Goal: Information Seeking & Learning: Learn about a topic

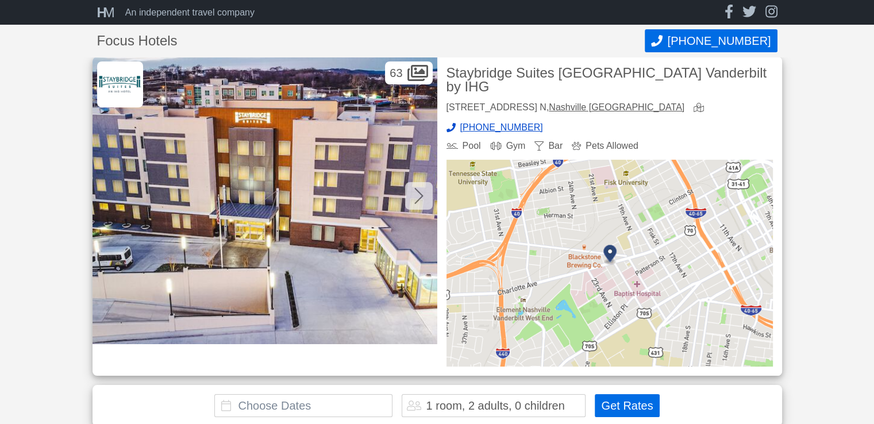
click at [417, 76] on icon at bounding box center [418, 73] width 21 height 16
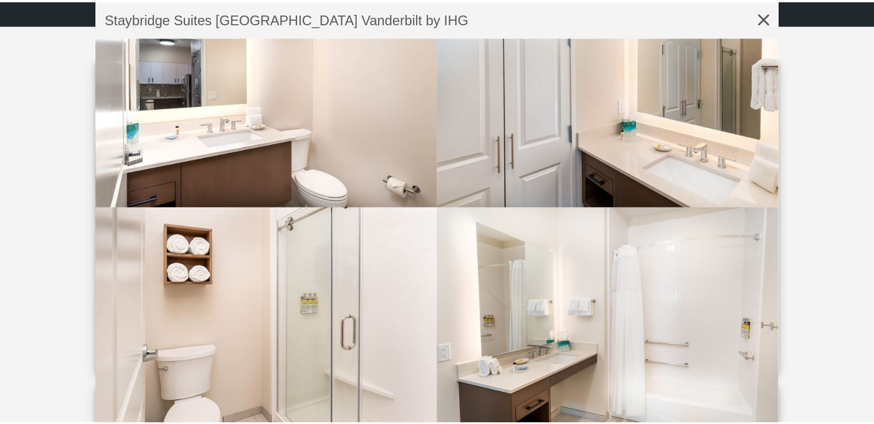
scroll to position [3509, 0]
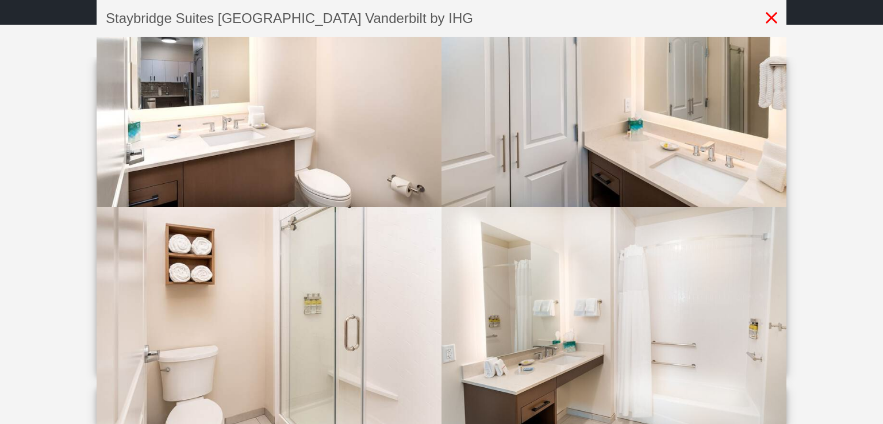
click at [770, 16] on icon at bounding box center [771, 17] width 11 height 11
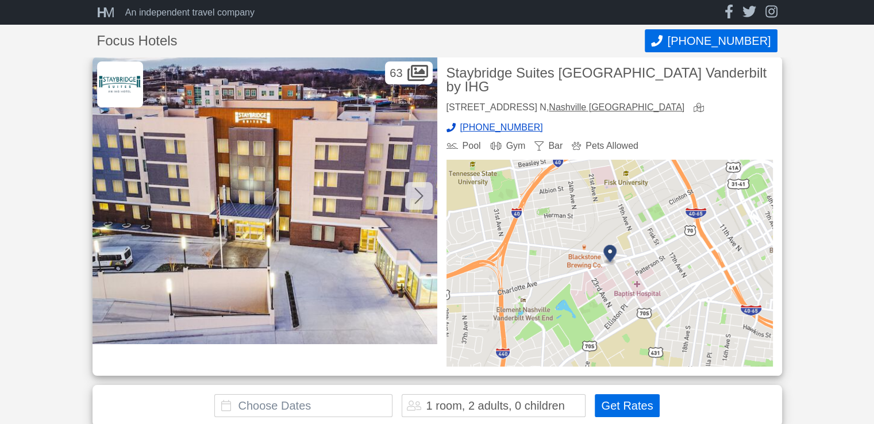
click at [416, 198] on icon at bounding box center [419, 196] width 9 height 18
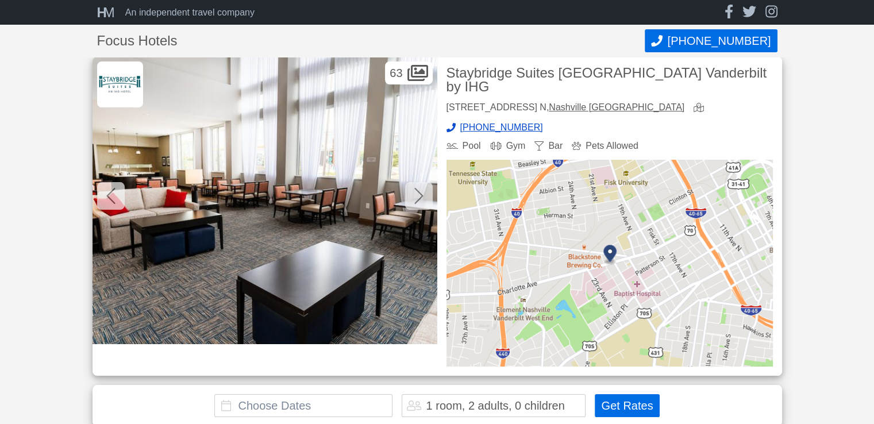
click at [416, 198] on icon at bounding box center [419, 196] width 9 height 18
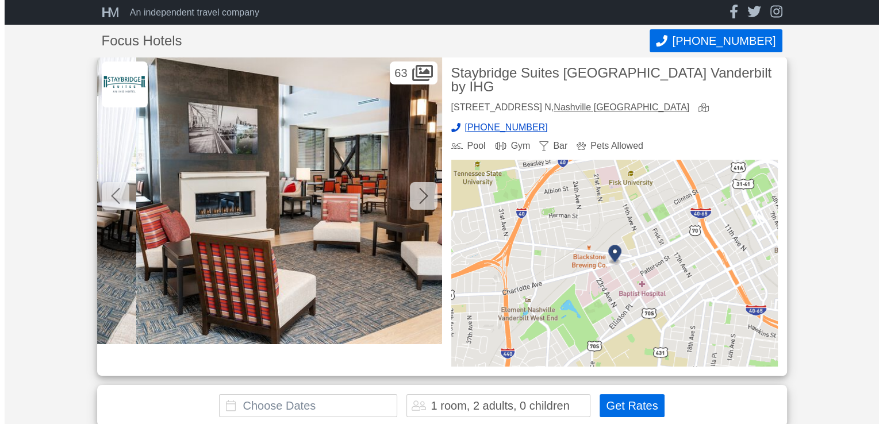
scroll to position [0, 690]
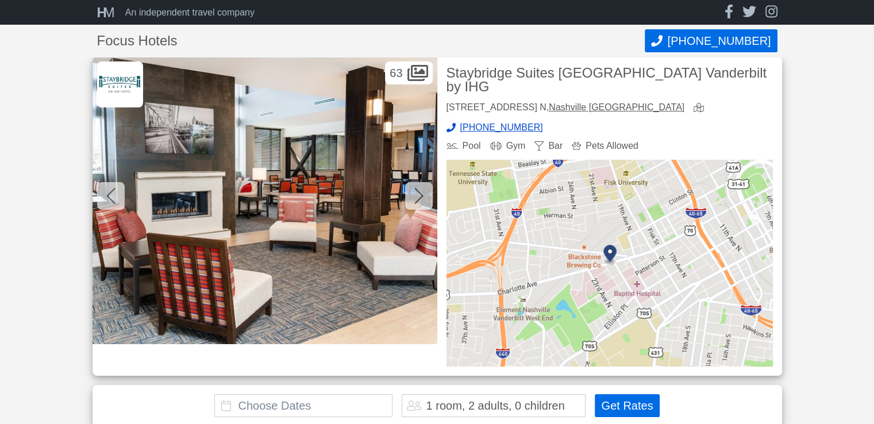
click at [366, 211] on img at bounding box center [265, 200] width 345 height 287
click at [423, 80] on icon at bounding box center [418, 73] width 21 height 16
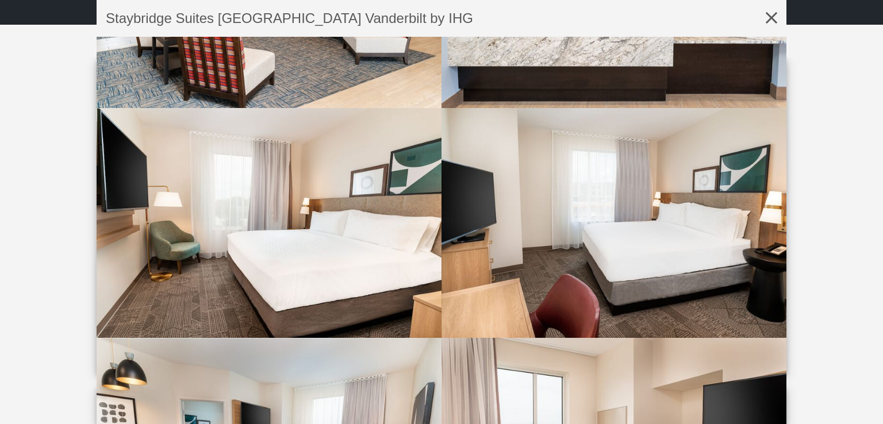
scroll to position [400, 0]
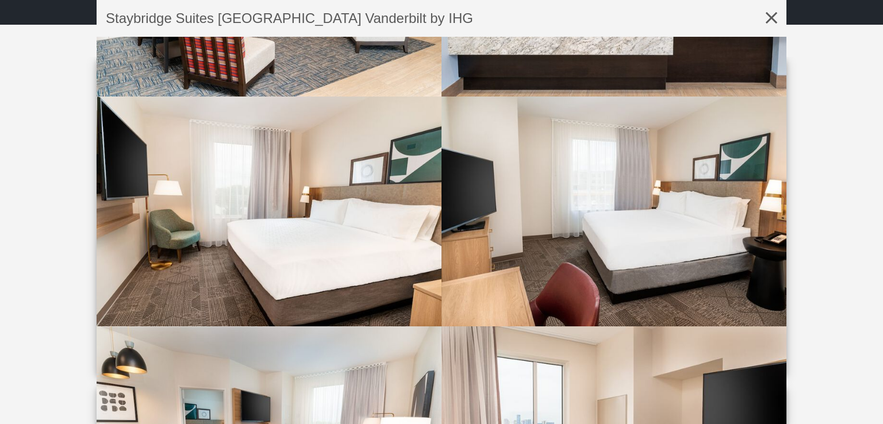
click at [580, 151] on img at bounding box center [614, 212] width 345 height 230
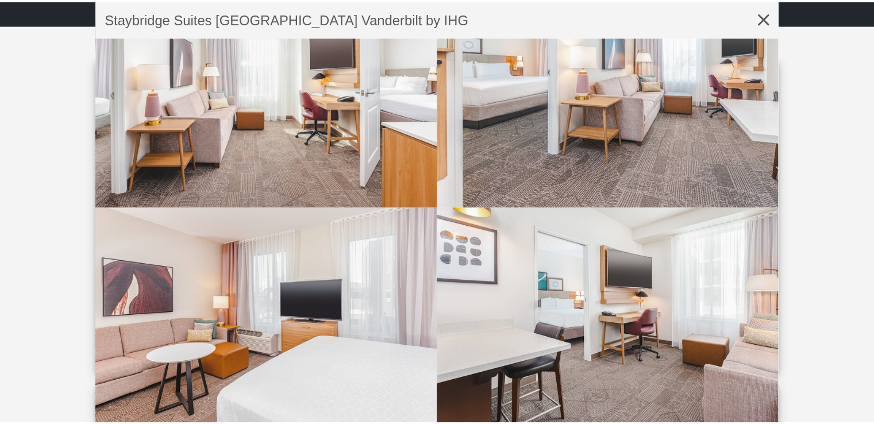
scroll to position [2361, 0]
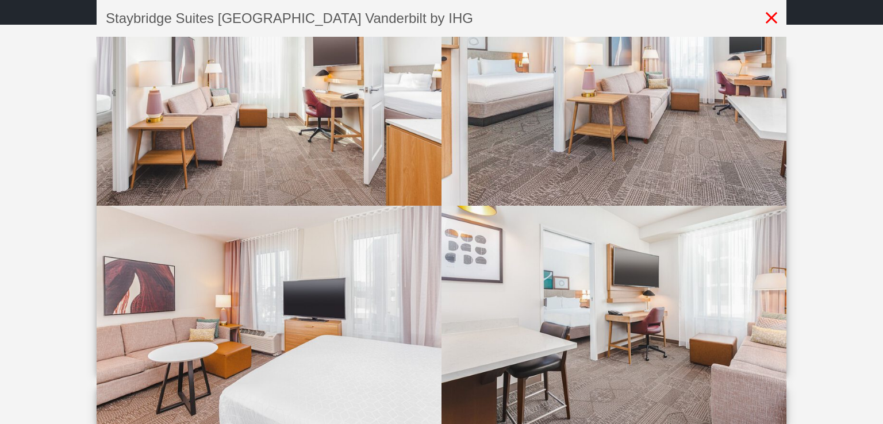
click at [772, 22] on icon at bounding box center [772, 17] width 30 height 37
